Goal: Answer question/provide support: Share knowledge or assist other users

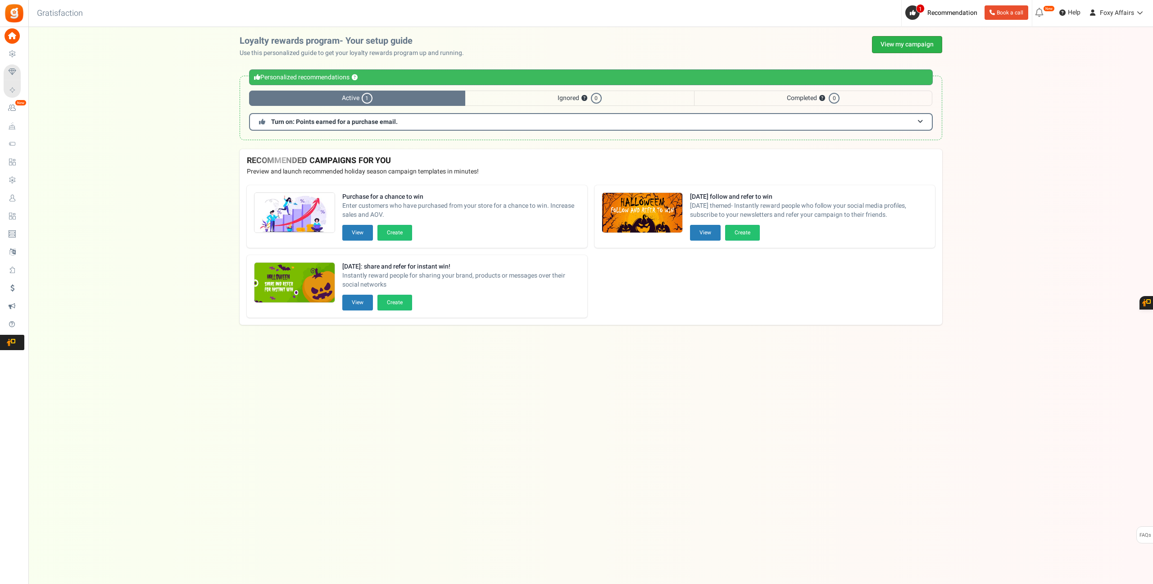
click at [907, 40] on link "View my campaign" at bounding box center [907, 44] width 70 height 17
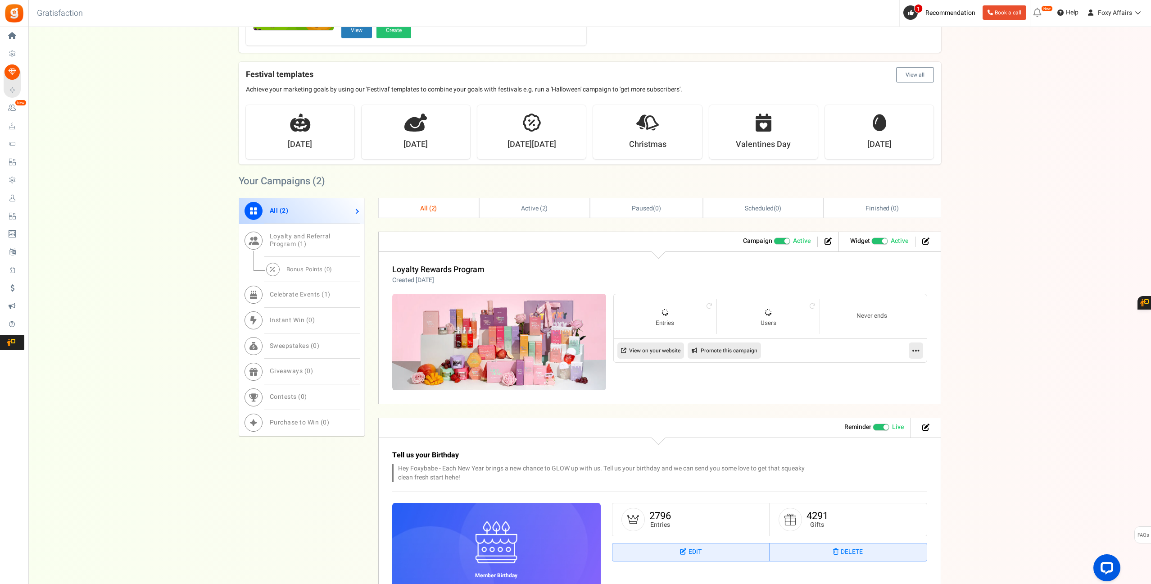
scroll to position [256, 0]
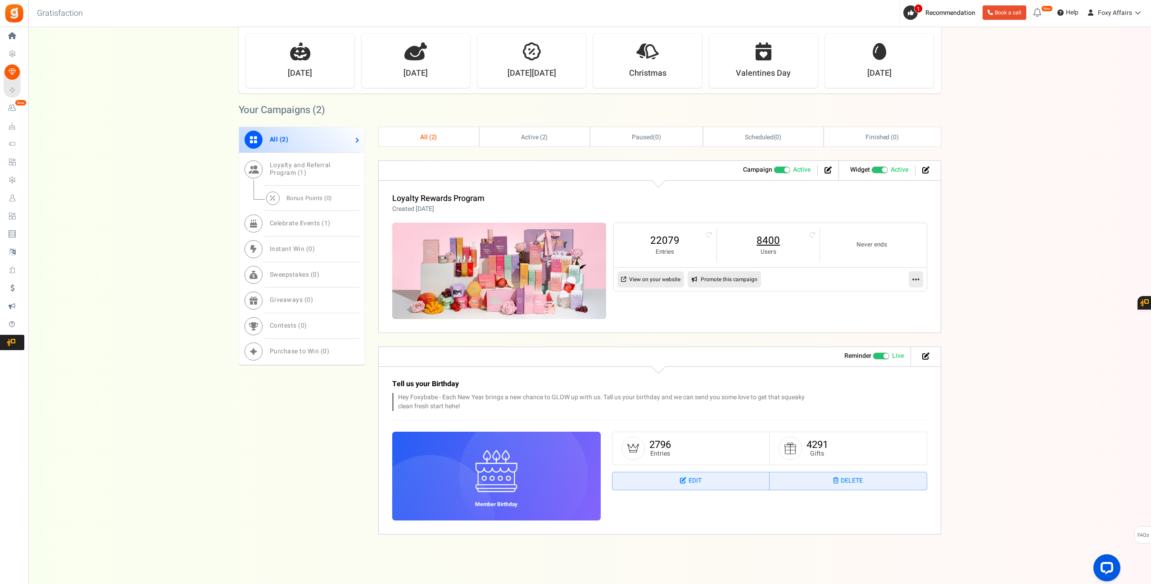
click at [766, 236] on link "8400" at bounding box center [768, 240] width 85 height 14
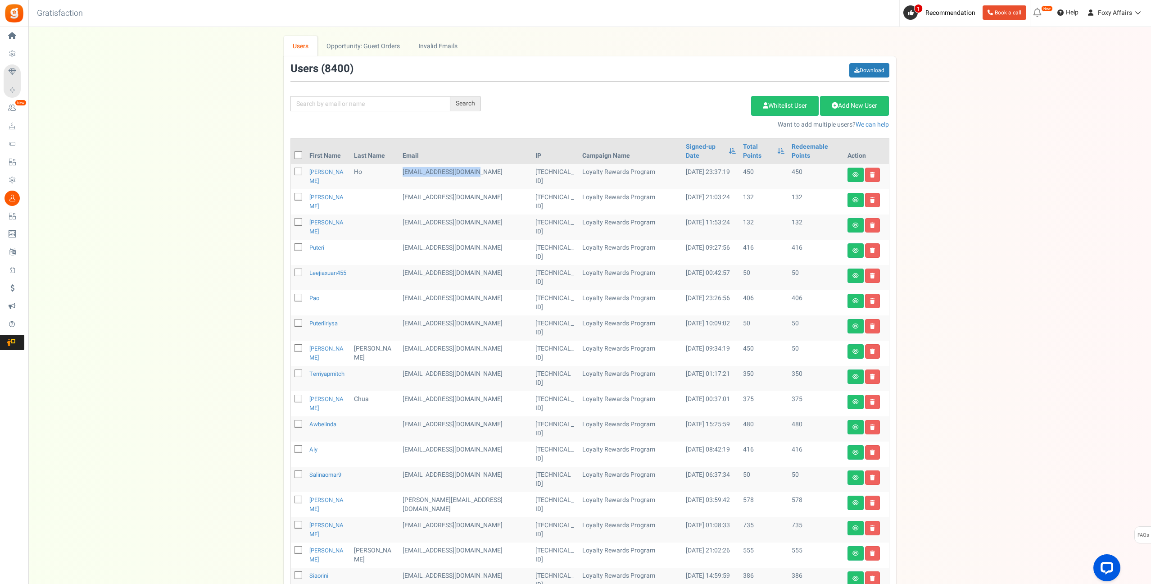
drag, startPoint x: 466, startPoint y: 163, endPoint x: 397, endPoint y: 162, distance: 68.9
click at [399, 164] on td "[EMAIL_ADDRESS][DOMAIN_NAME]" at bounding box center [465, 176] width 133 height 25
copy td "[EMAIL_ADDRESS][DOMAIN_NAME]"
click at [418, 104] on input "text" at bounding box center [371, 103] width 160 height 15
paste input "[EMAIL_ADDRESS][DOMAIN_NAME]"
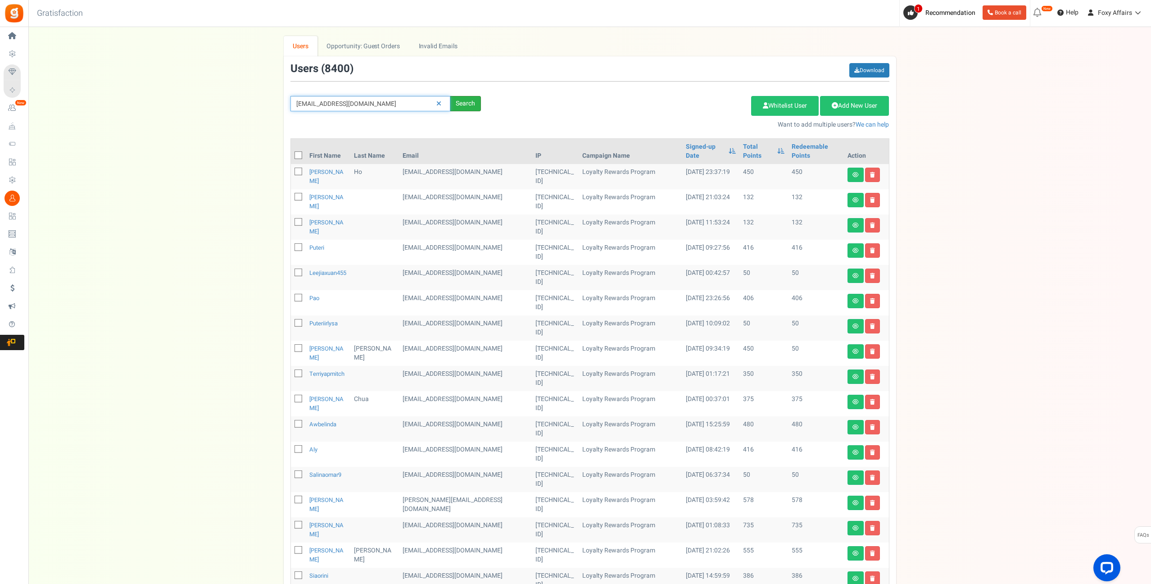
type input "[EMAIL_ADDRESS][DOMAIN_NAME]"
click at [468, 101] on div "Search" at bounding box center [465, 103] width 31 height 15
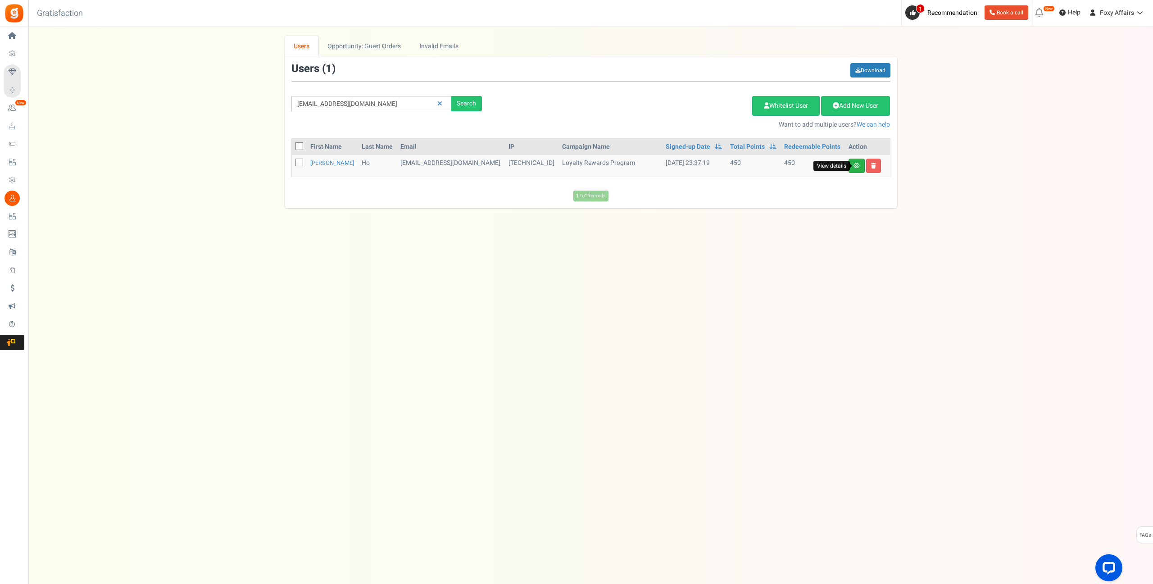
click at [855, 165] on icon at bounding box center [857, 165] width 6 height 5
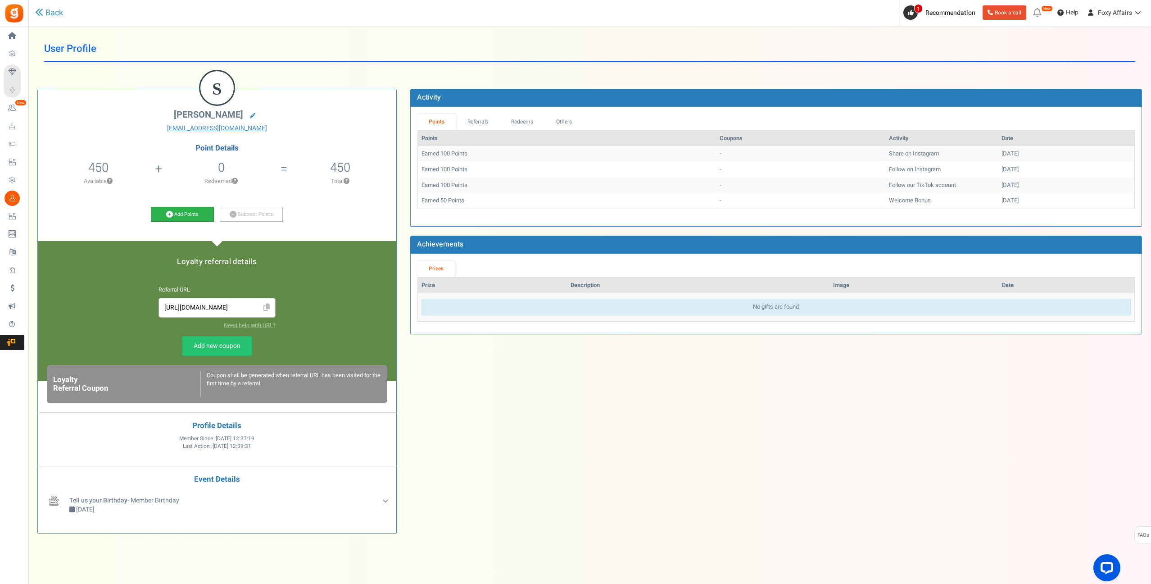
click at [172, 213] on icon at bounding box center [169, 214] width 7 height 7
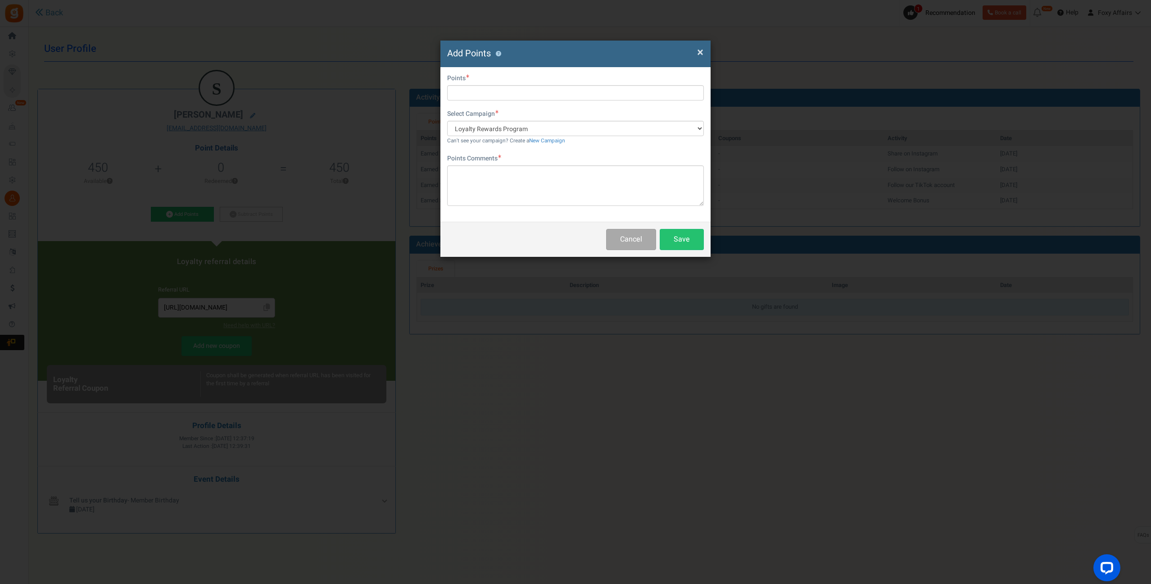
click at [495, 83] on div "Do you want to give Extra Points ? Yes No" at bounding box center [575, 79] width 257 height 11
click at [480, 95] on input "text" at bounding box center [575, 92] width 257 height 15
type input "167"
click at [492, 180] on textarea at bounding box center [575, 185] width 257 height 41
click at [688, 236] on button "Save" at bounding box center [682, 239] width 44 height 21
